Goal: Task Accomplishment & Management: Manage account settings

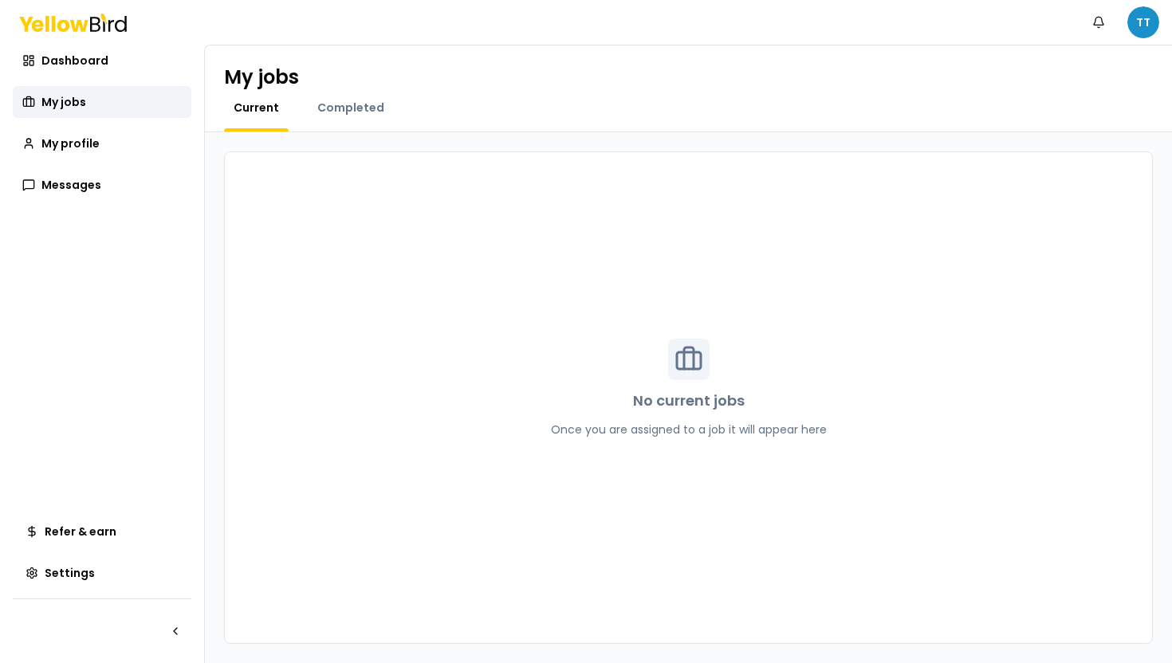
click at [1132, 27] on html "Notifications TT Dashboard My jobs My profile Messages Refer & earn Settings My…" at bounding box center [586, 331] width 1172 height 663
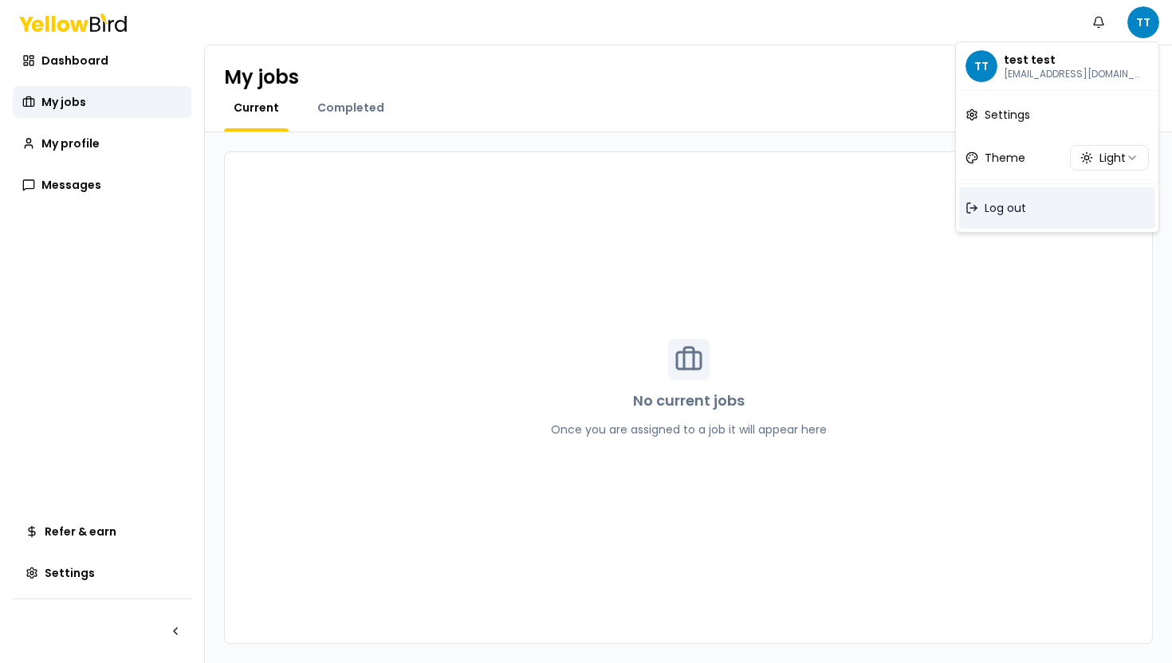
click at [1061, 205] on div "Log out" at bounding box center [1057, 207] width 196 height 41
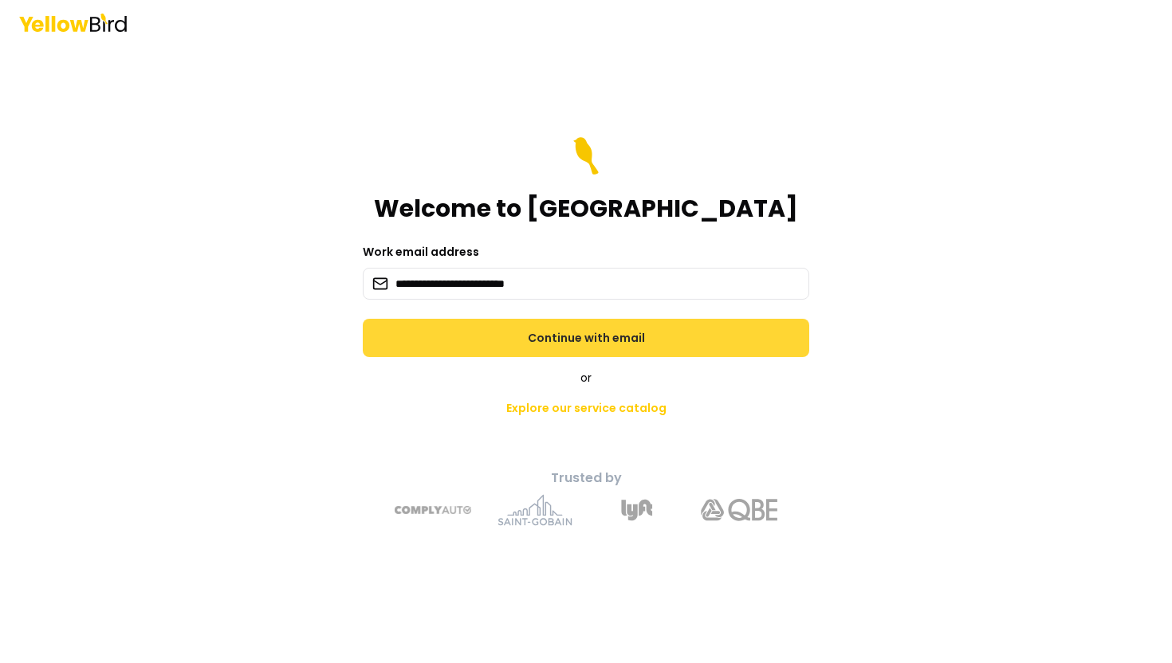
type input "**********"
click at [499, 326] on button "Continue with email" at bounding box center [586, 338] width 446 height 38
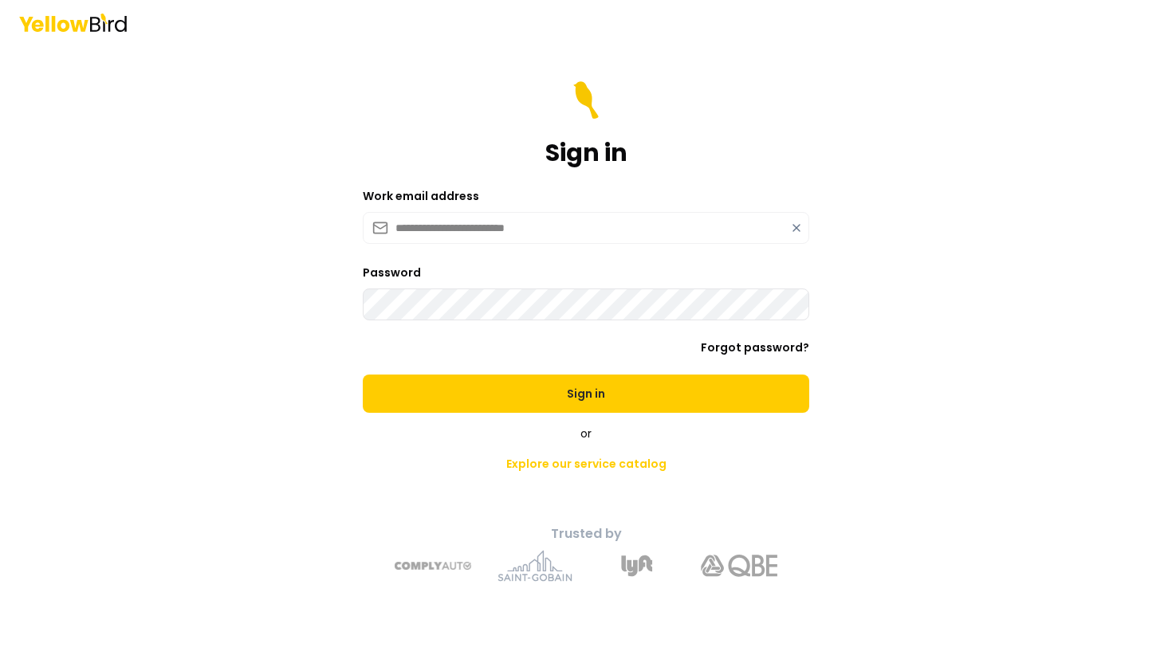
click at [363, 375] on button "Sign in" at bounding box center [586, 394] width 446 height 38
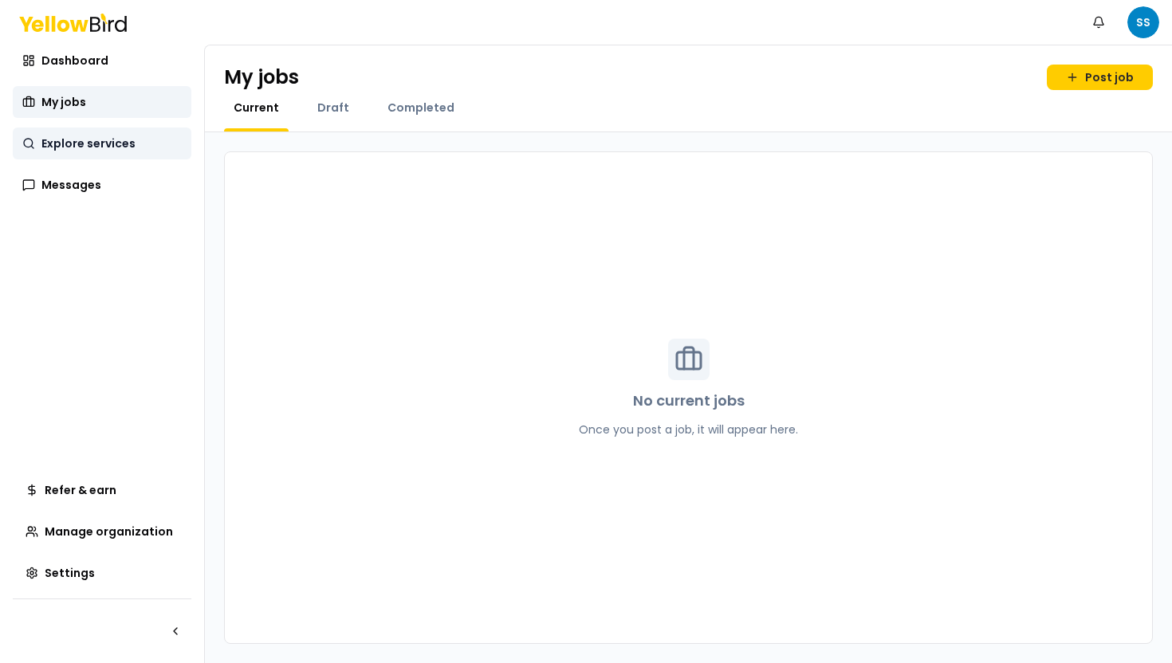
click at [50, 142] on span "Explore services" at bounding box center [88, 144] width 94 height 16
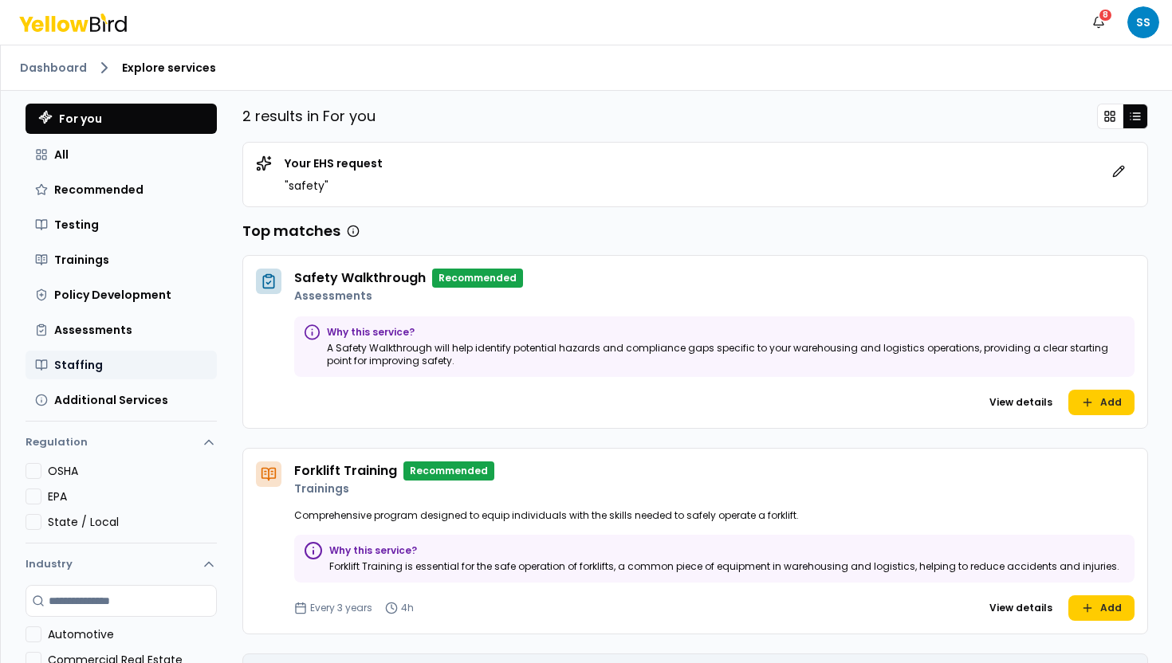
click at [151, 371] on button "Staffing" at bounding box center [121, 365] width 191 height 29
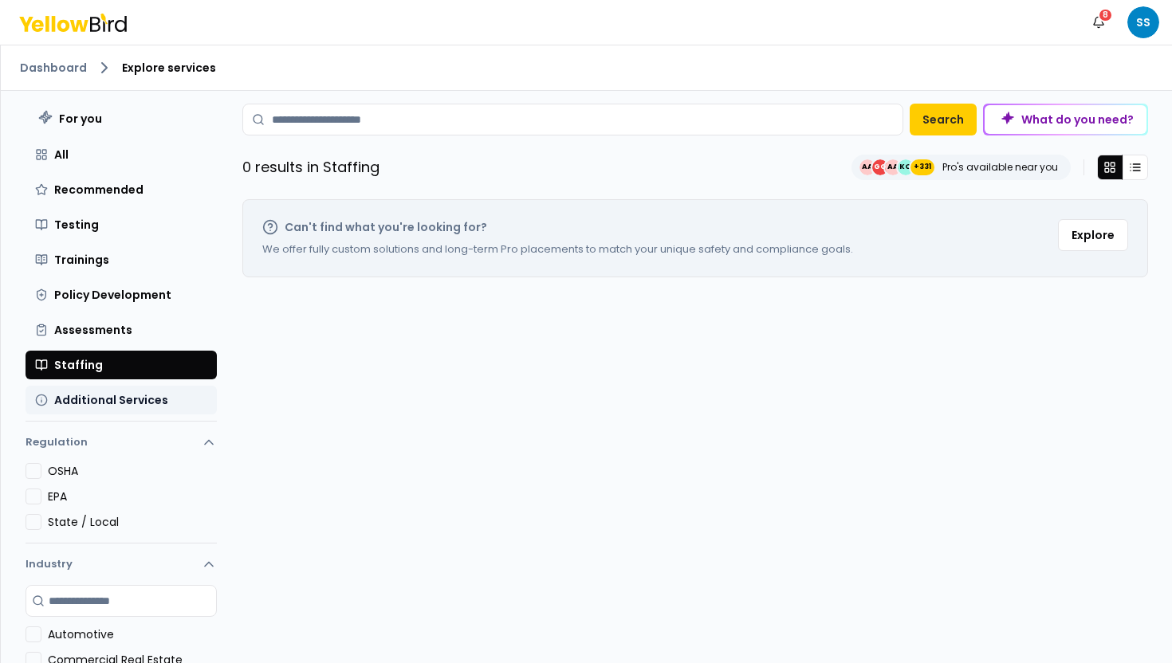
click at [153, 401] on span "Additional Services" at bounding box center [111, 400] width 114 height 16
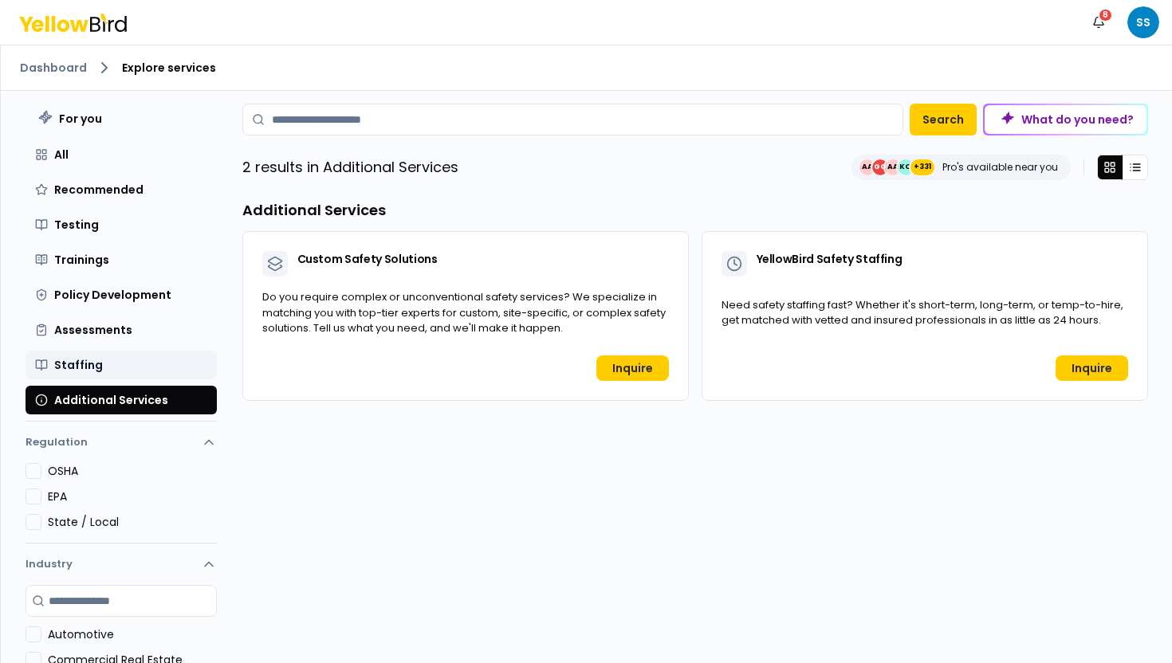
click at [156, 371] on button "Staffing" at bounding box center [121, 365] width 191 height 29
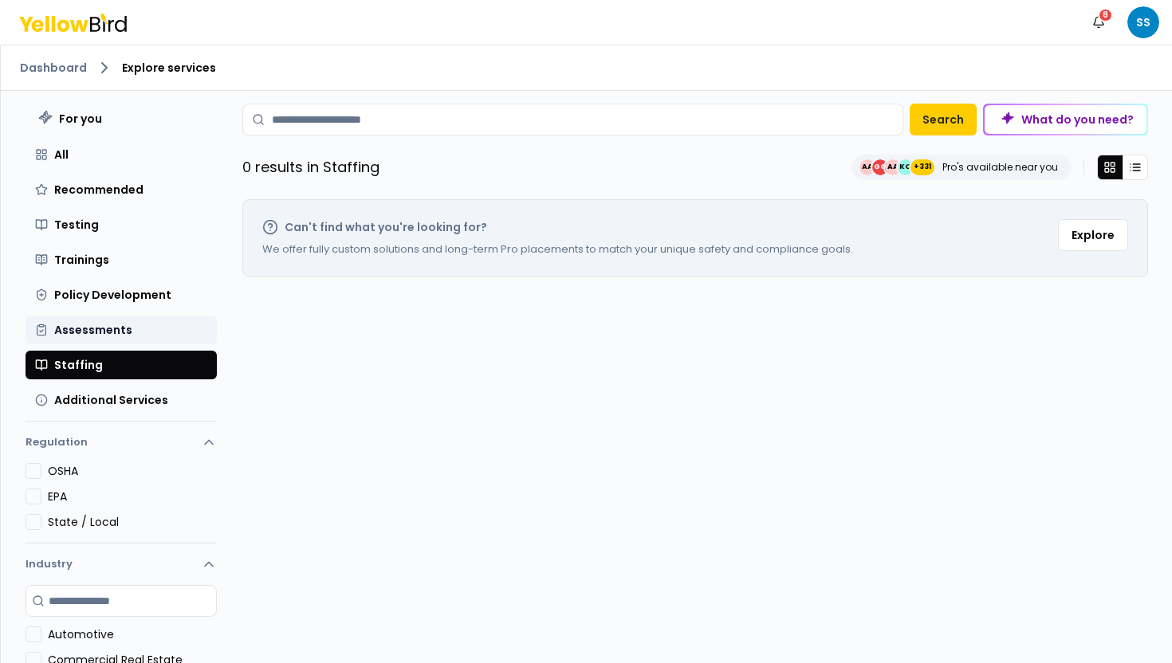
click at [132, 333] on button "Assessments" at bounding box center [121, 330] width 191 height 29
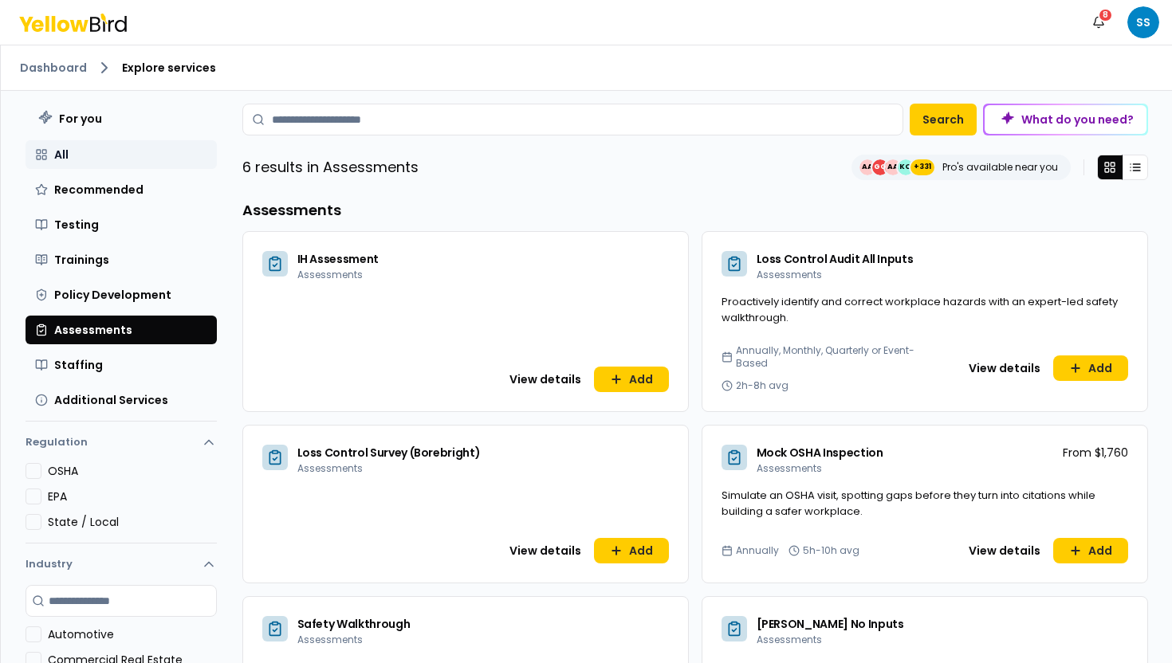
click at [102, 153] on button "All" at bounding box center [121, 154] width 191 height 29
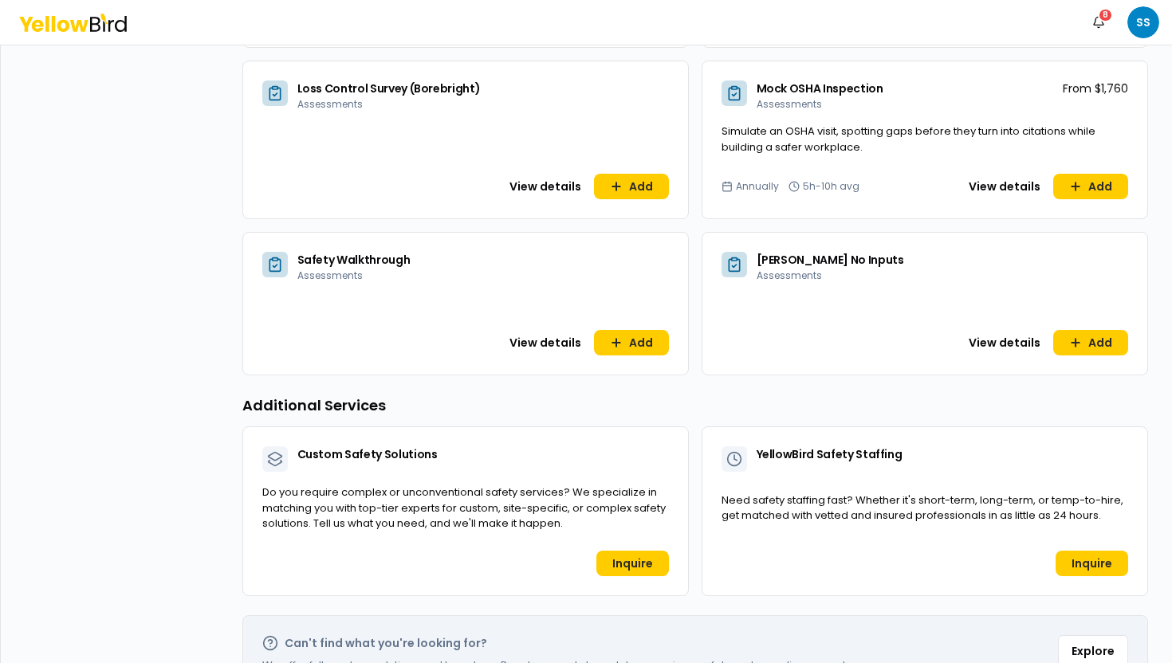
scroll to position [1003, 0]
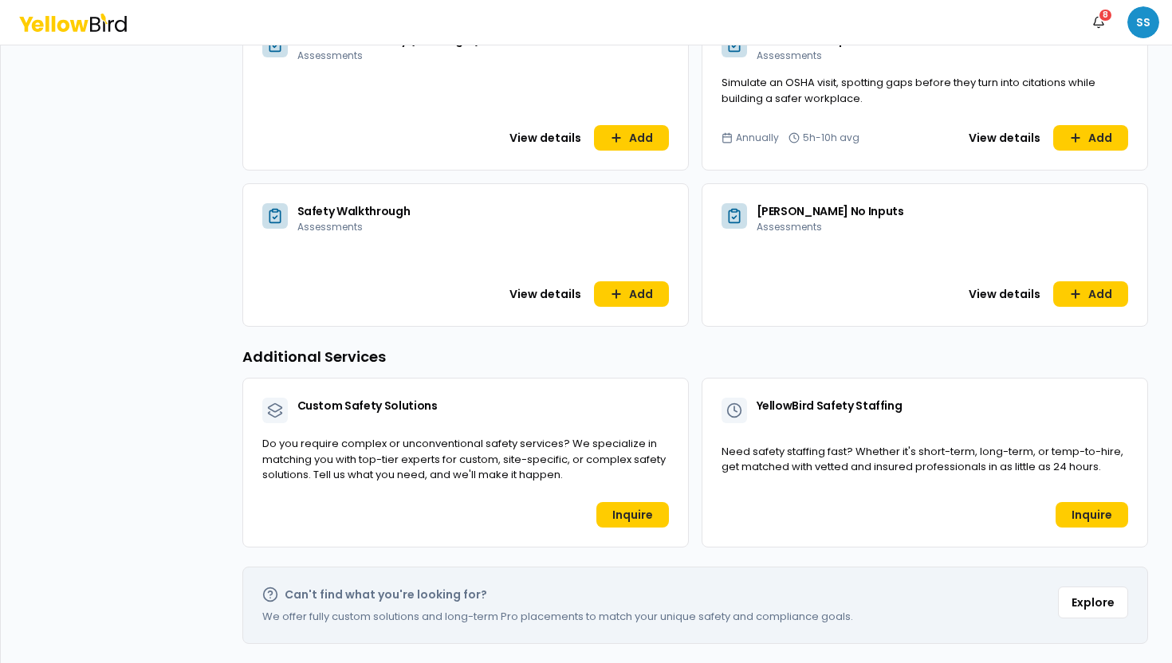
click at [1128, 26] on html "Notifications 8 SS Dashboard Explore services For you All Recommended Testing T…" at bounding box center [586, 331] width 1172 height 663
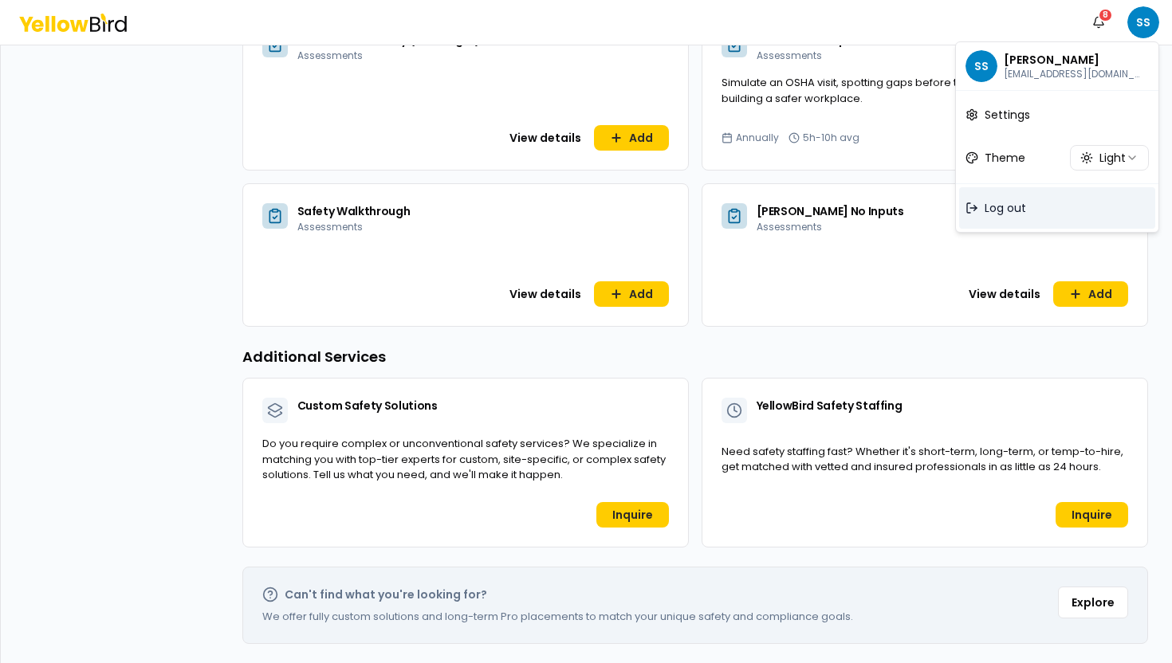
click at [984, 205] on div "Log out" at bounding box center [1057, 207] width 196 height 41
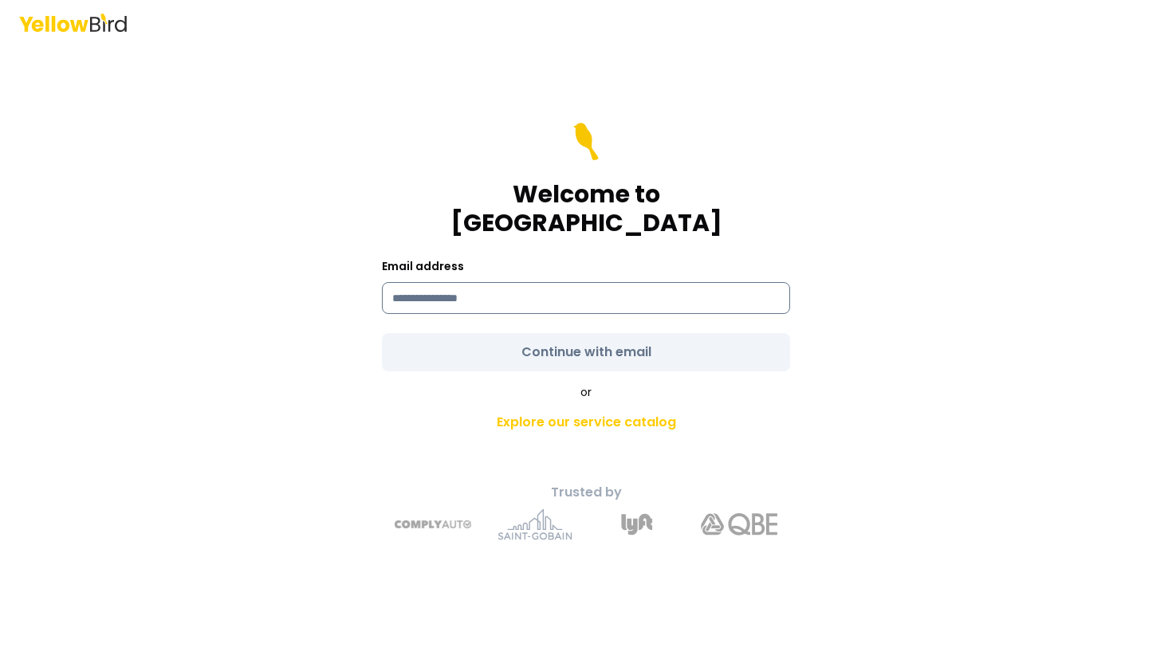
click at [402, 282] on input at bounding box center [586, 298] width 408 height 32
type input "**********"
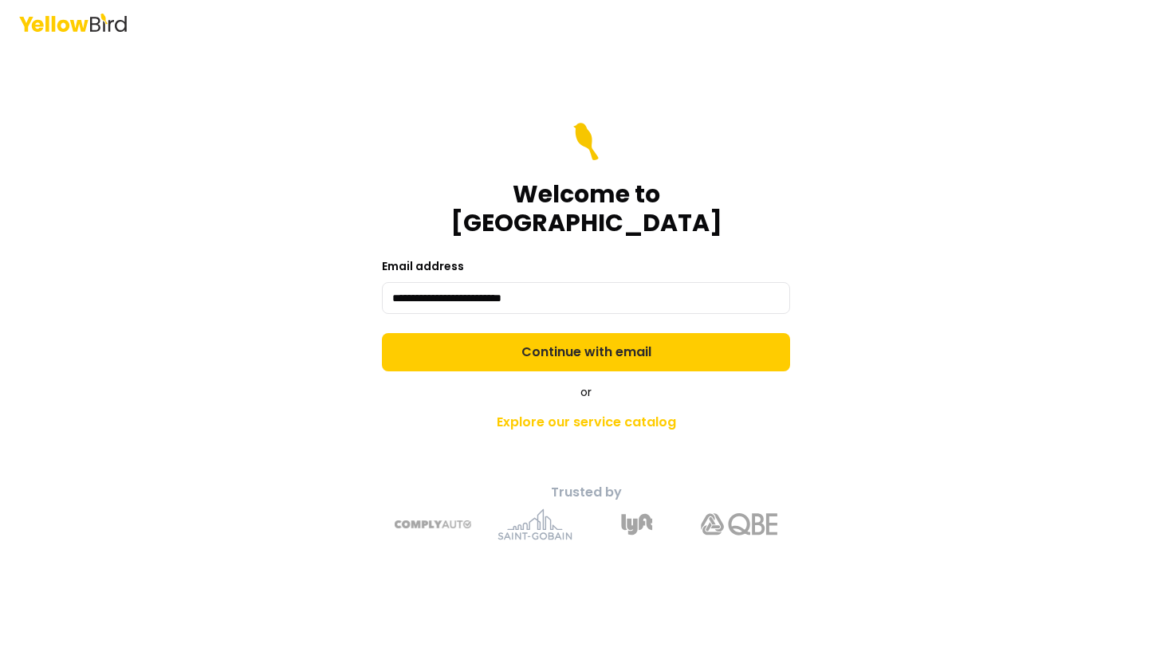
click at [335, 390] on div "or Explore our service catalog" at bounding box center [585, 411] width 561 height 54
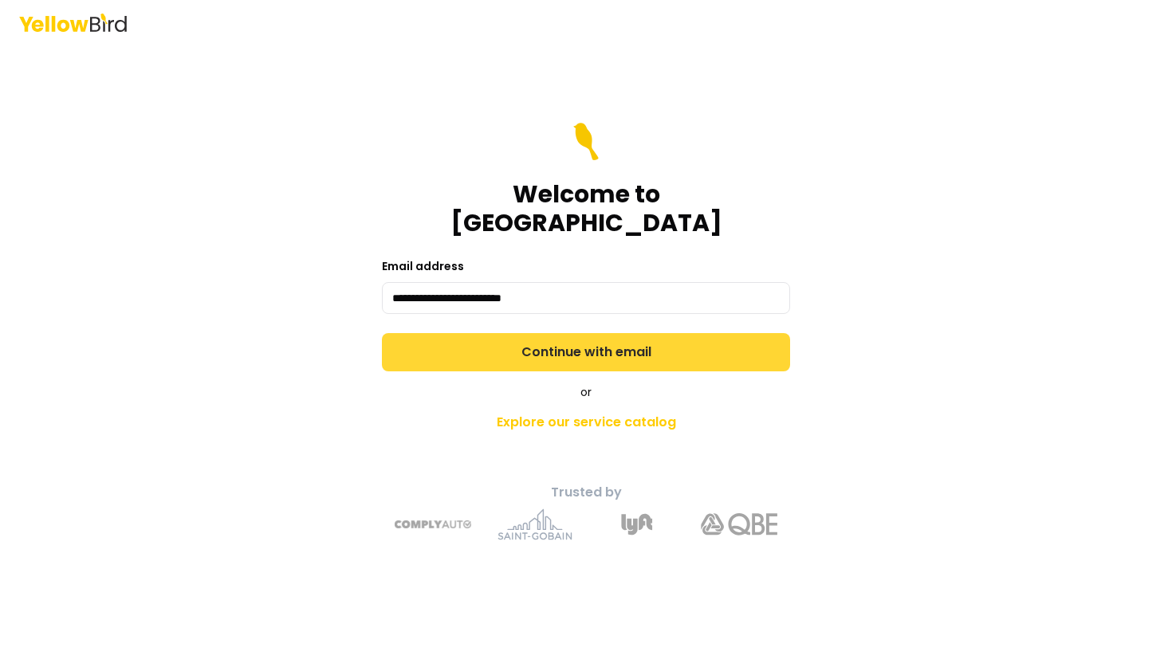
click at [441, 335] on button "Continue with email" at bounding box center [586, 352] width 408 height 38
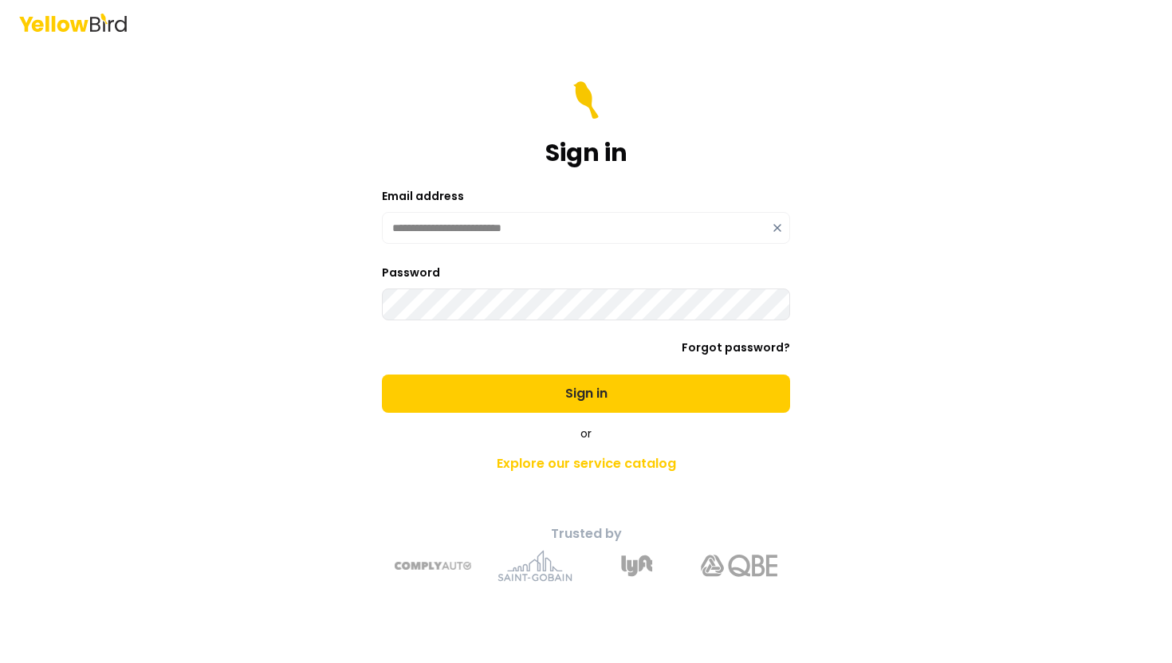
click at [382, 375] on button "Sign in" at bounding box center [586, 394] width 408 height 38
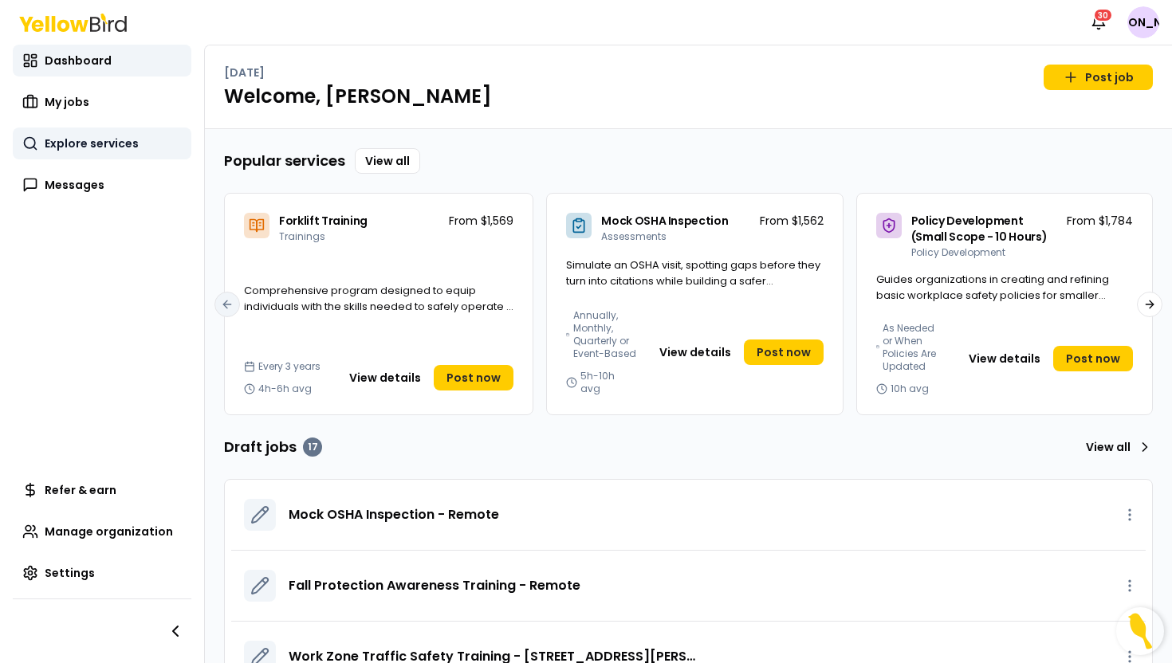
click at [155, 141] on link "Explore services" at bounding box center [102, 144] width 179 height 32
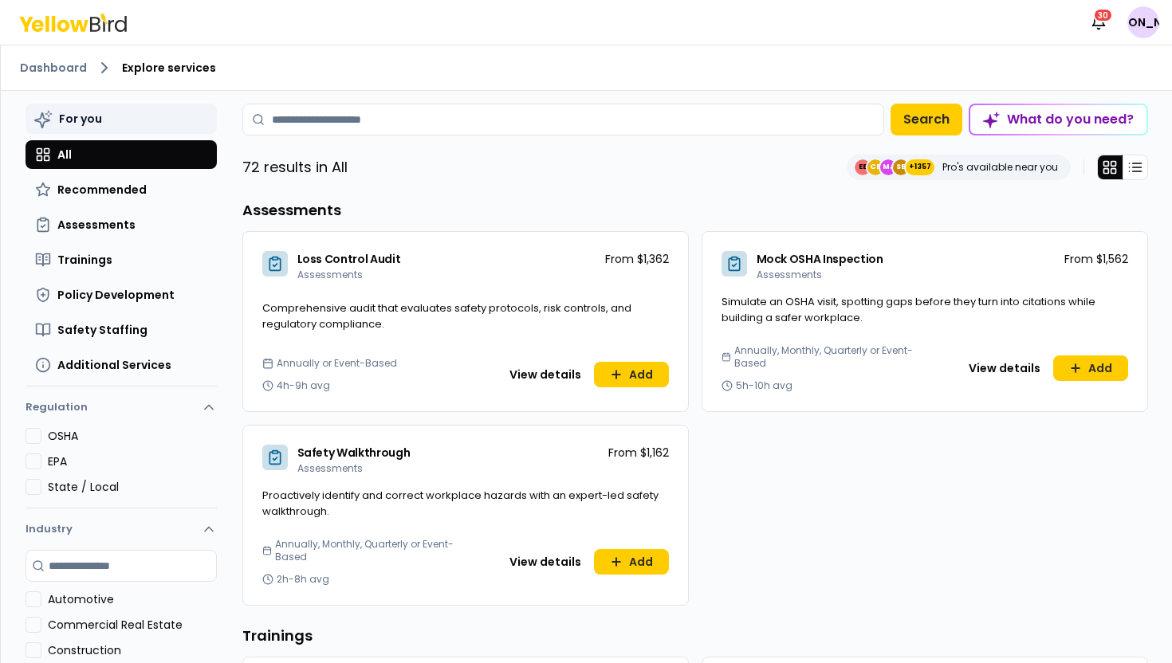
click at [192, 128] on button "For you" at bounding box center [121, 119] width 191 height 30
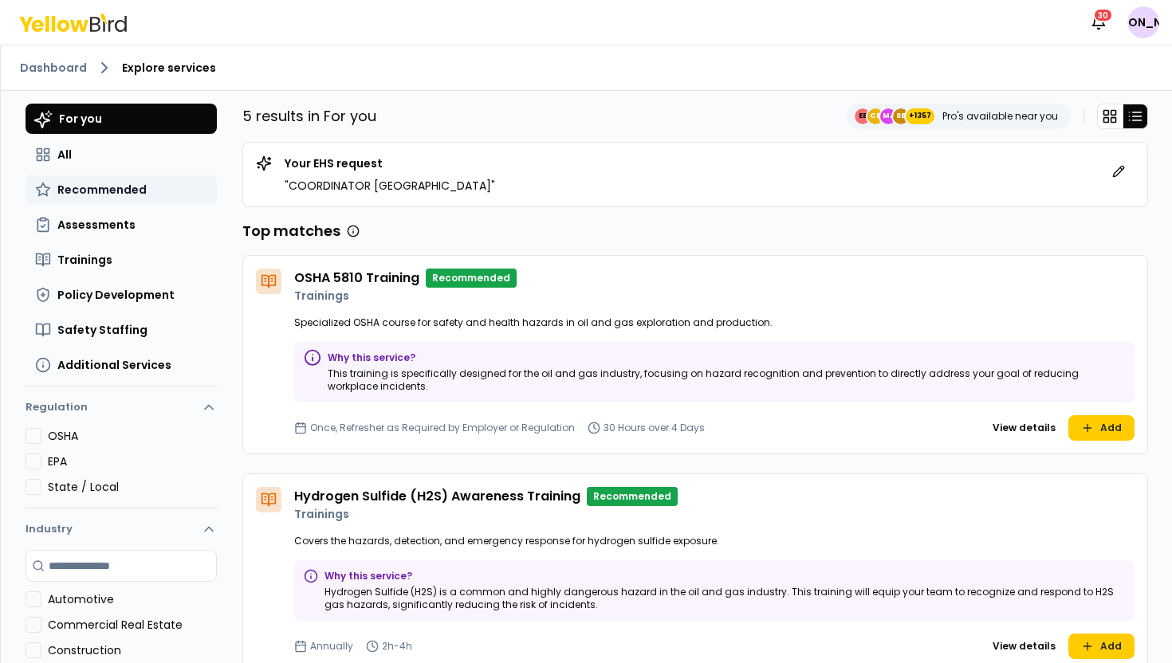
click at [196, 191] on button "Recommended" at bounding box center [121, 189] width 191 height 29
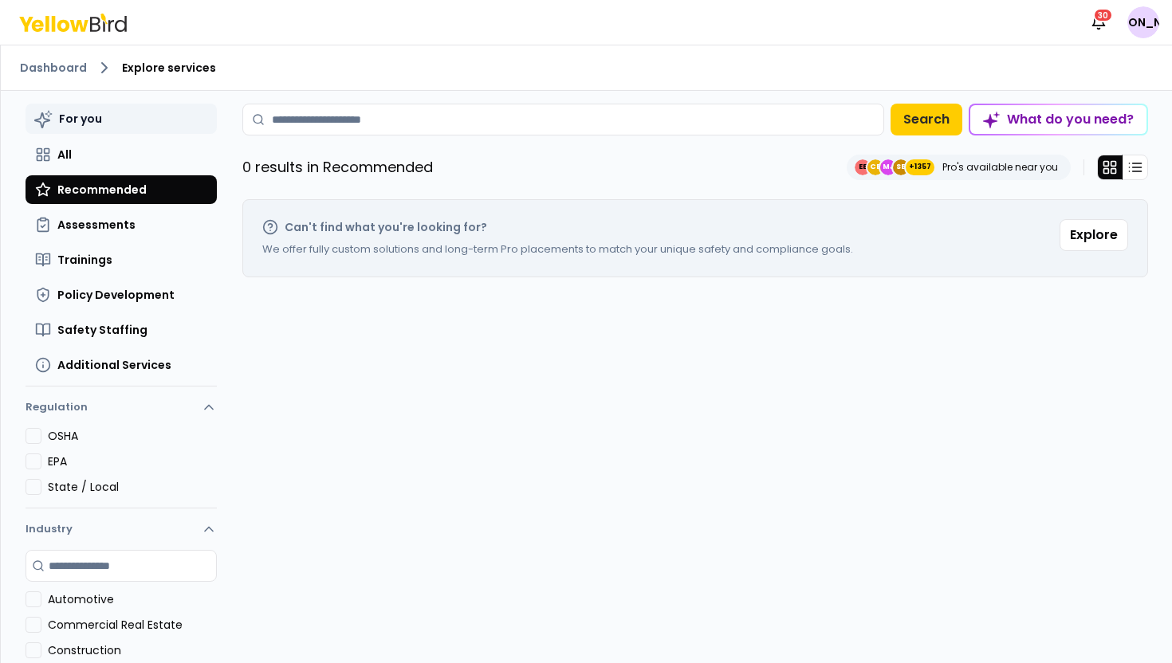
click at [188, 128] on button "For you" at bounding box center [121, 119] width 191 height 30
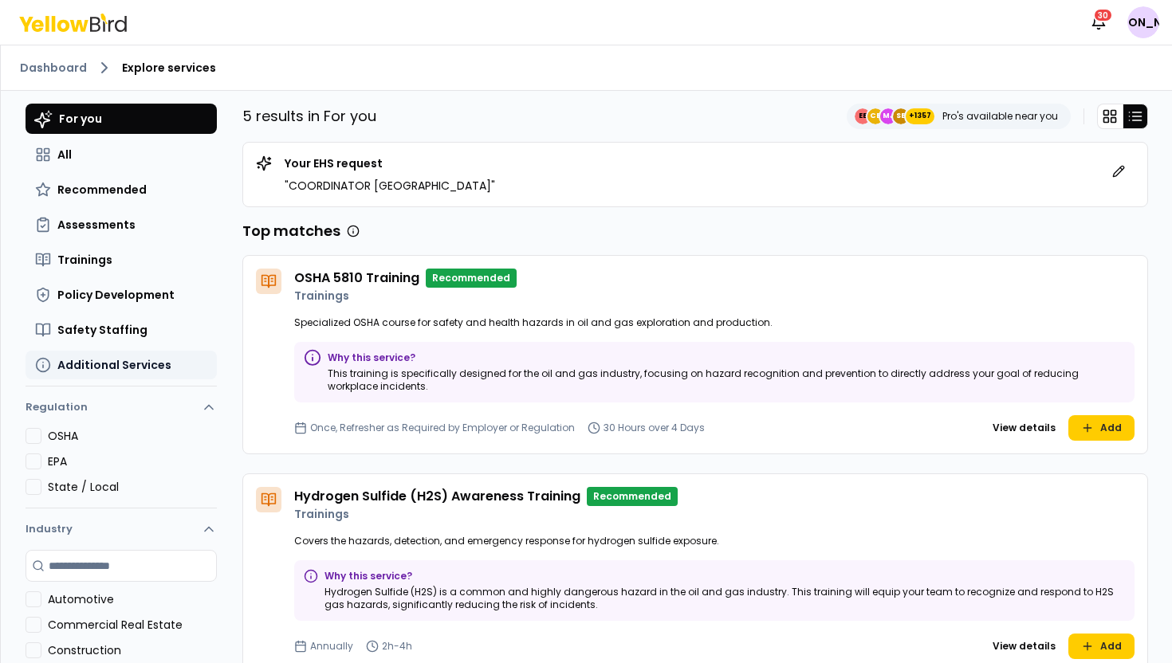
click at [155, 365] on span "Additional Services" at bounding box center [114, 365] width 114 height 16
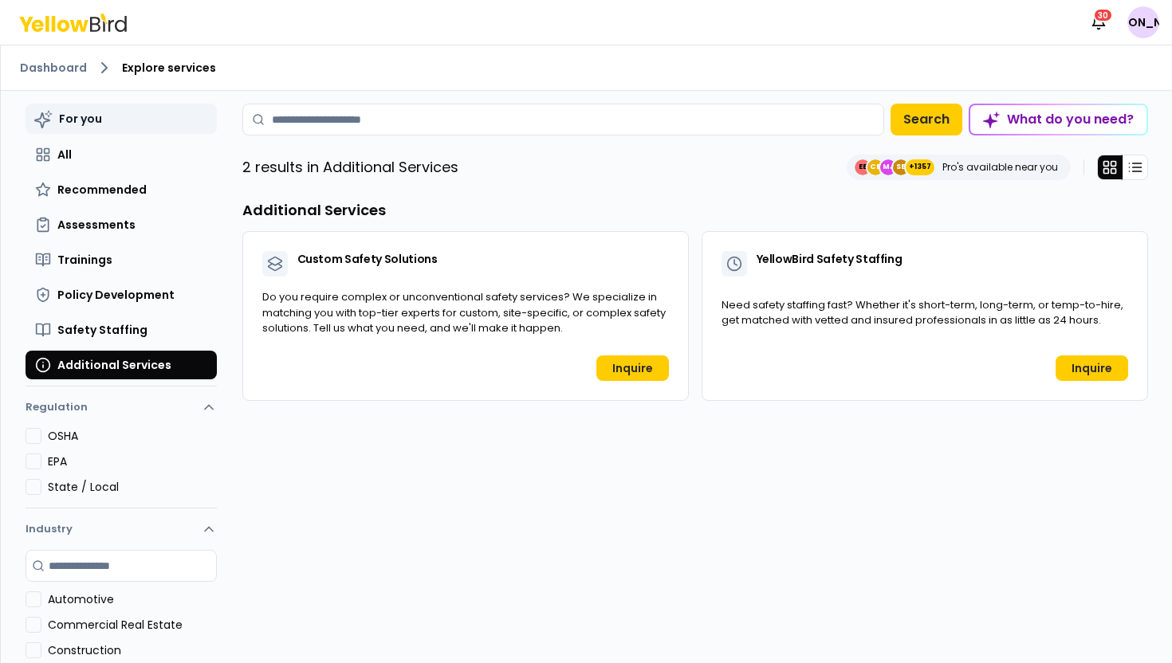
click at [132, 128] on button "For you" at bounding box center [121, 119] width 191 height 30
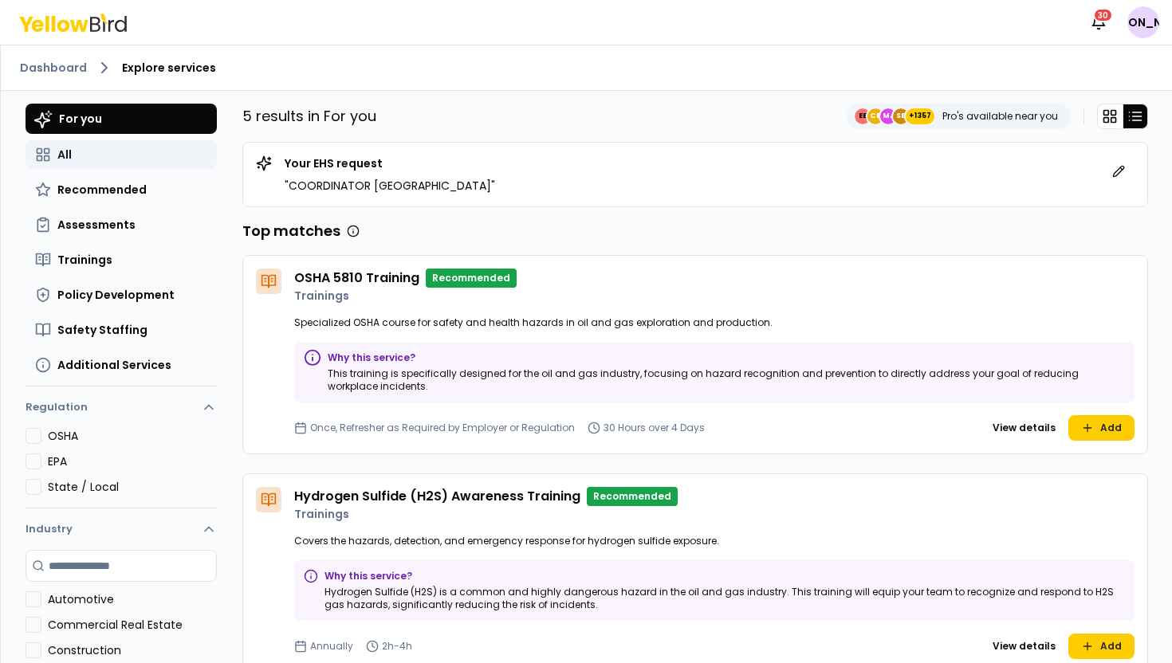
click at [143, 159] on button "All" at bounding box center [121, 154] width 191 height 29
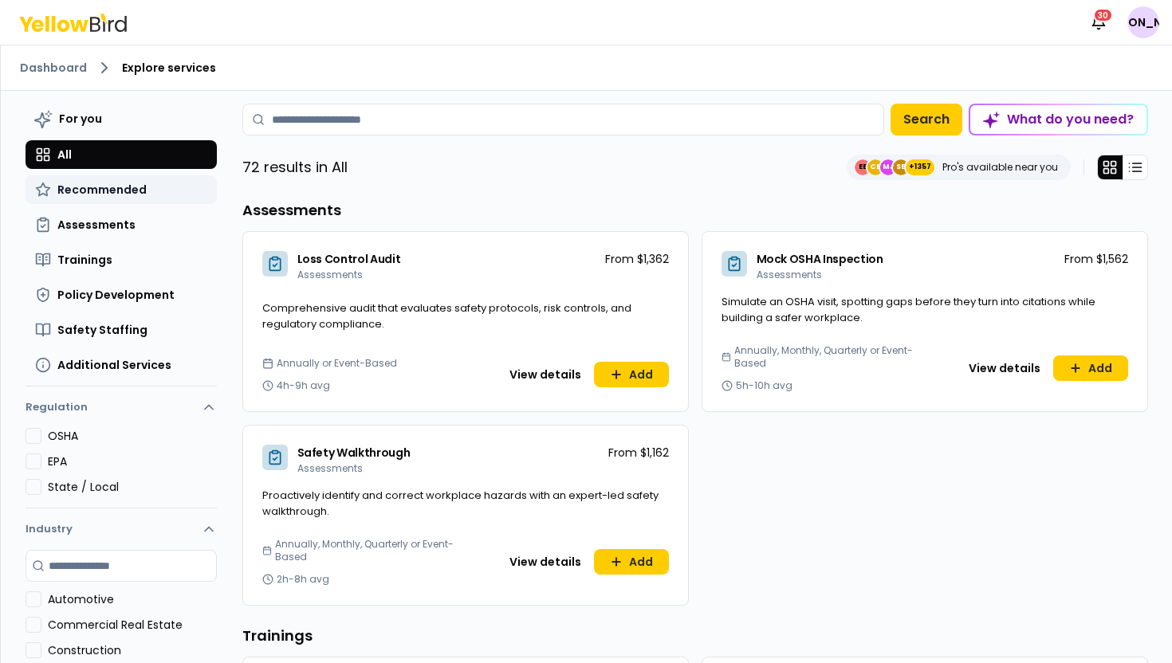
click at [148, 191] on button "Recommended" at bounding box center [121, 189] width 191 height 29
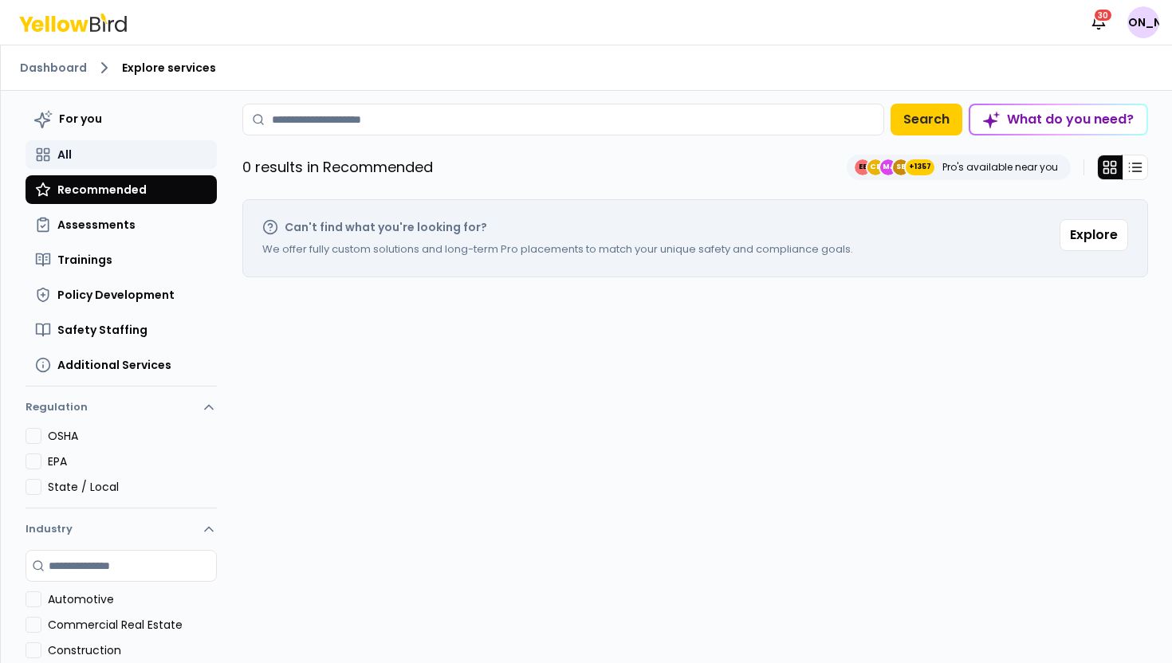
click at [148, 164] on button "All" at bounding box center [121, 154] width 191 height 29
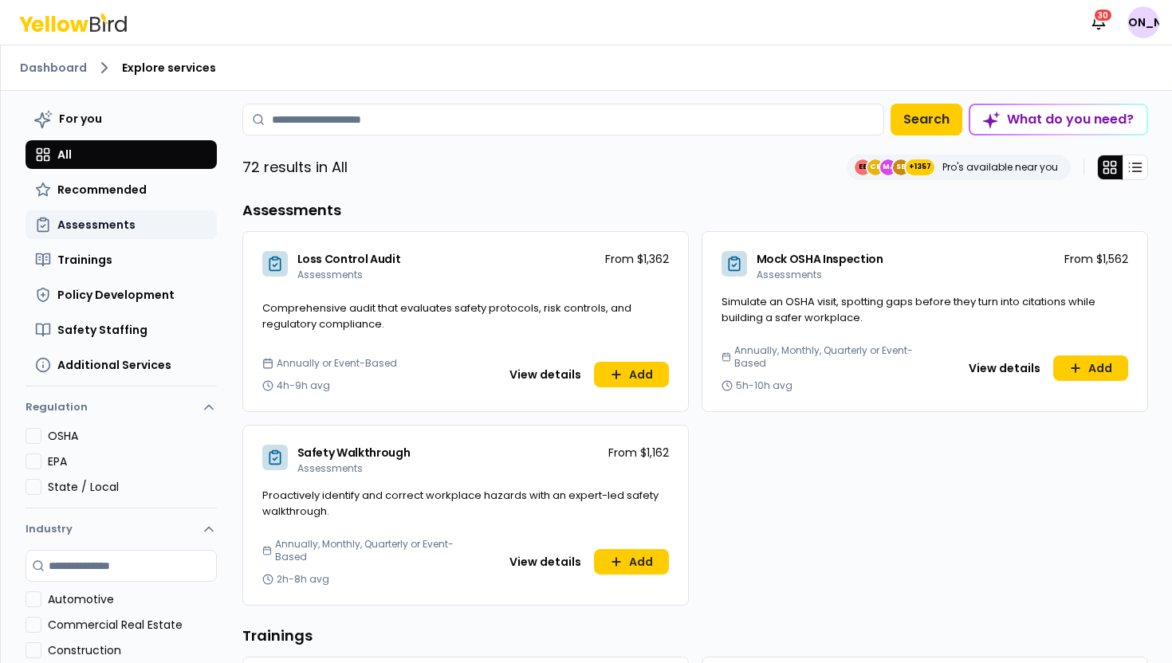
click at [154, 234] on button "Assessments" at bounding box center [121, 224] width 191 height 29
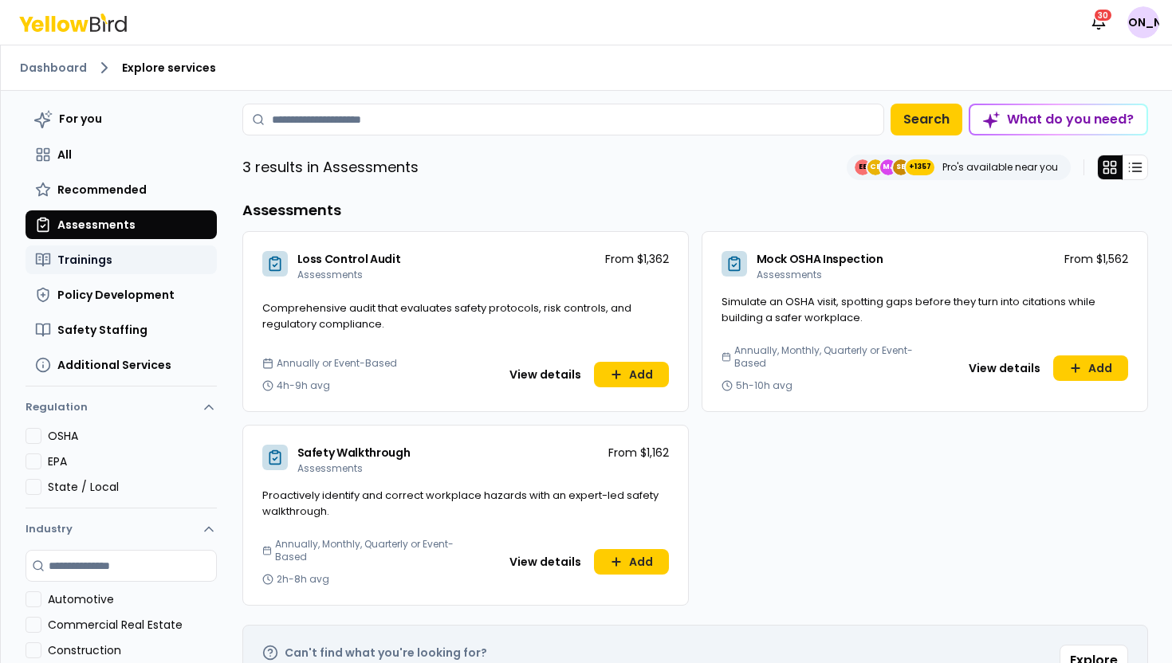
click at [155, 252] on button "Trainings" at bounding box center [121, 260] width 191 height 29
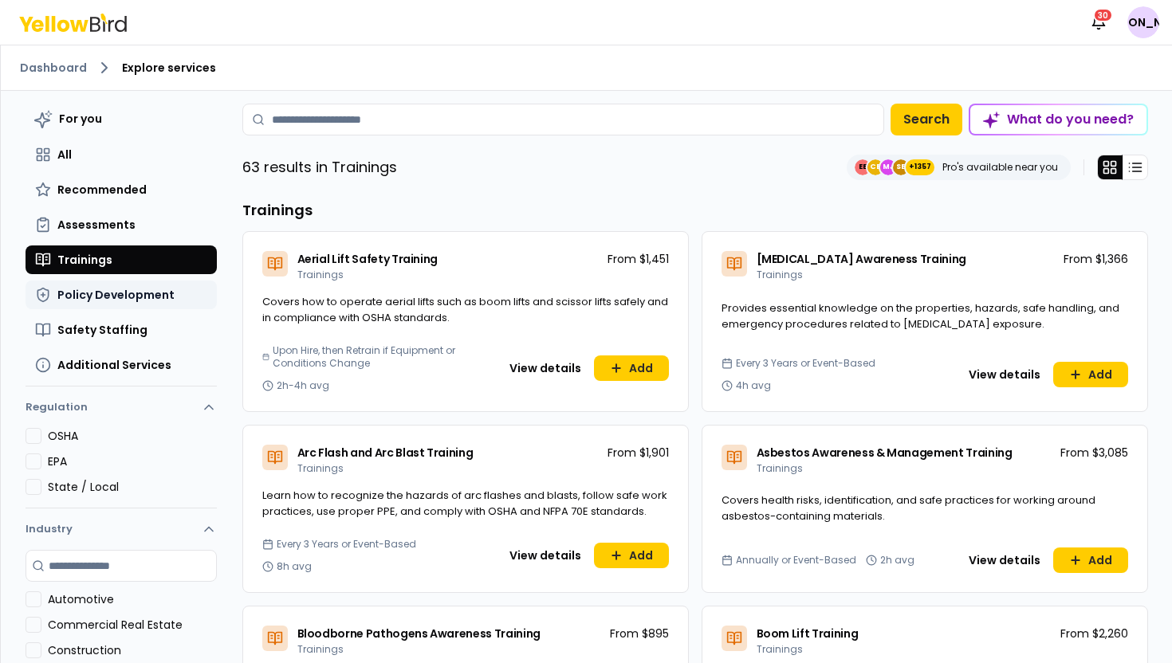
click at [161, 285] on button "Policy Development" at bounding box center [121, 295] width 191 height 29
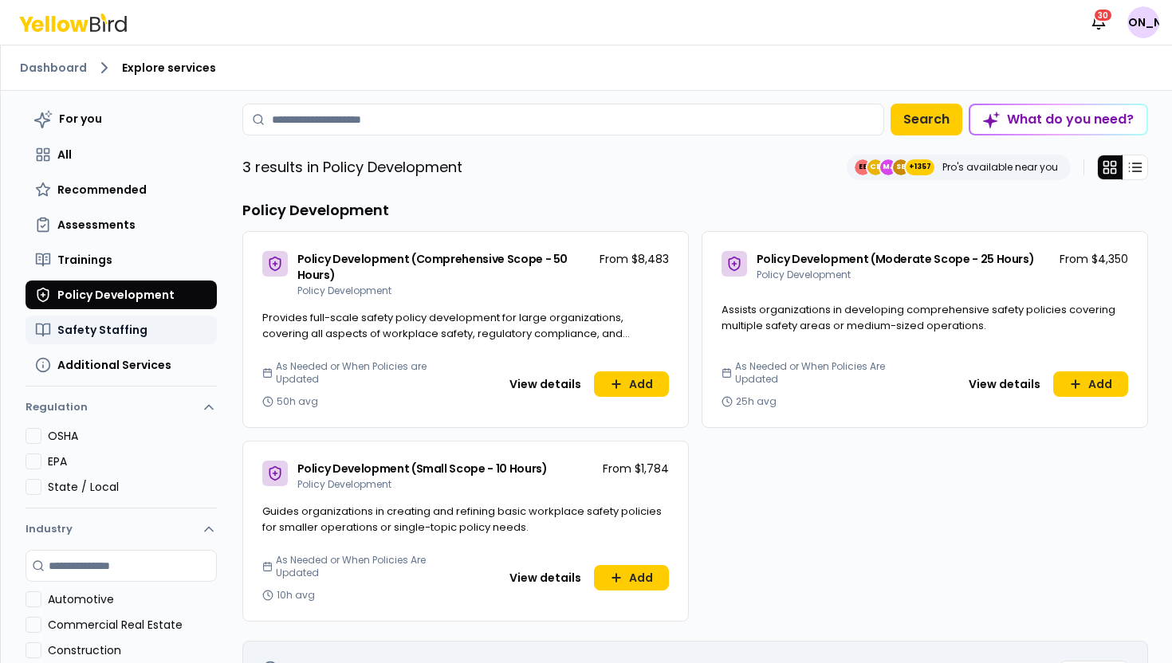
click at [162, 335] on button "Safety Staffing" at bounding box center [121, 330] width 191 height 29
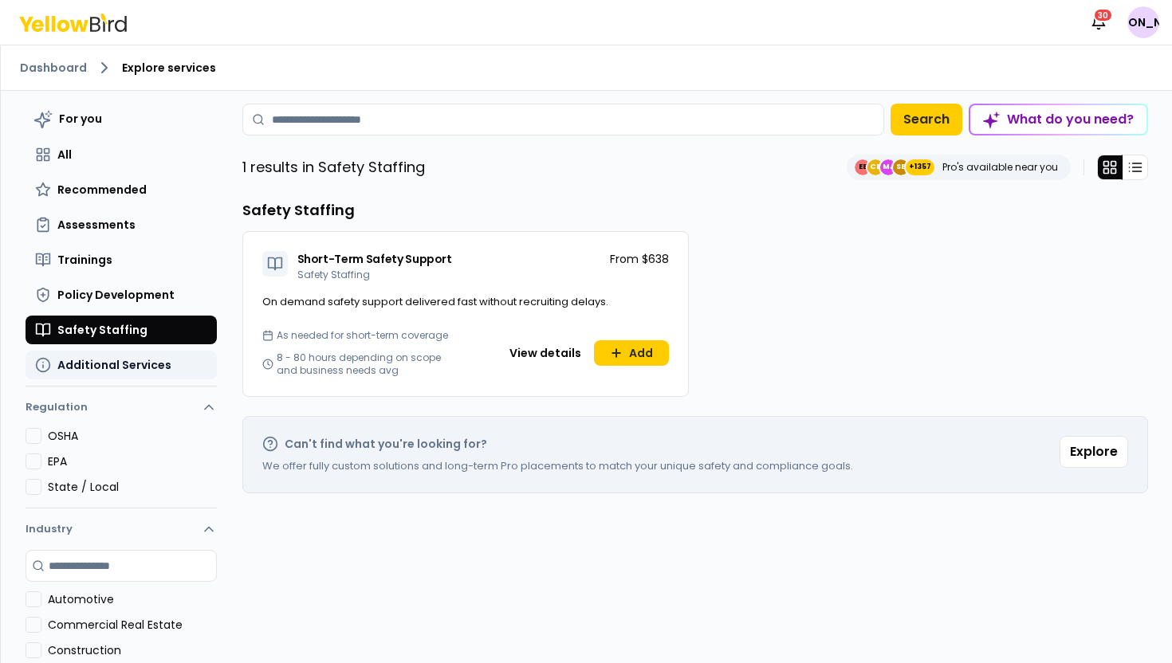
click at [171, 365] on button "Additional Services" at bounding box center [121, 365] width 191 height 29
